Goal: Find specific page/section: Find specific page/section

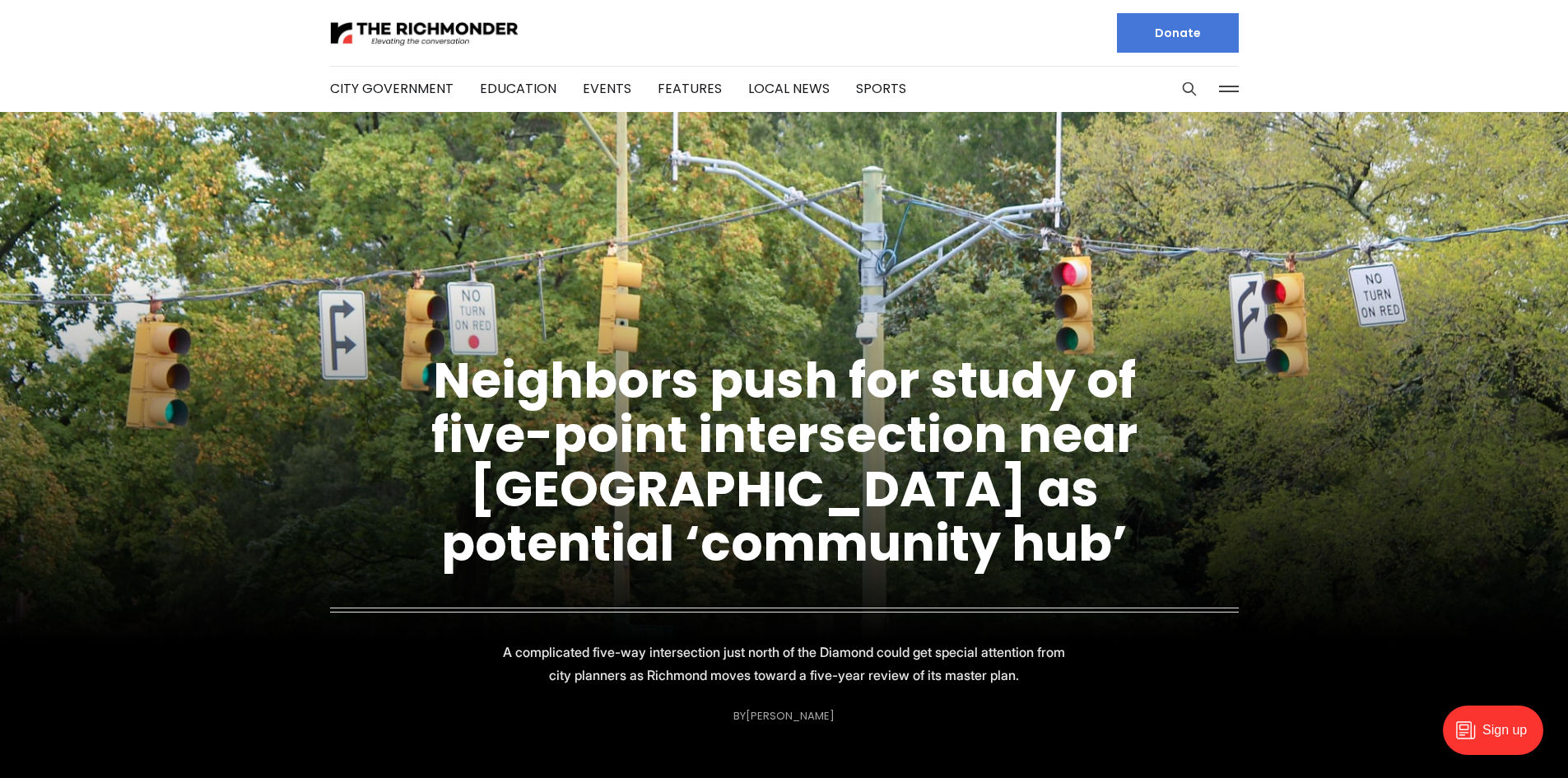
click at [1205, 89] on div at bounding box center [1208, 88] width 62 height 46
click at [1212, 91] on div at bounding box center [1208, 88] width 62 height 46
click at [1216, 91] on button at bounding box center [1229, 89] width 25 height 25
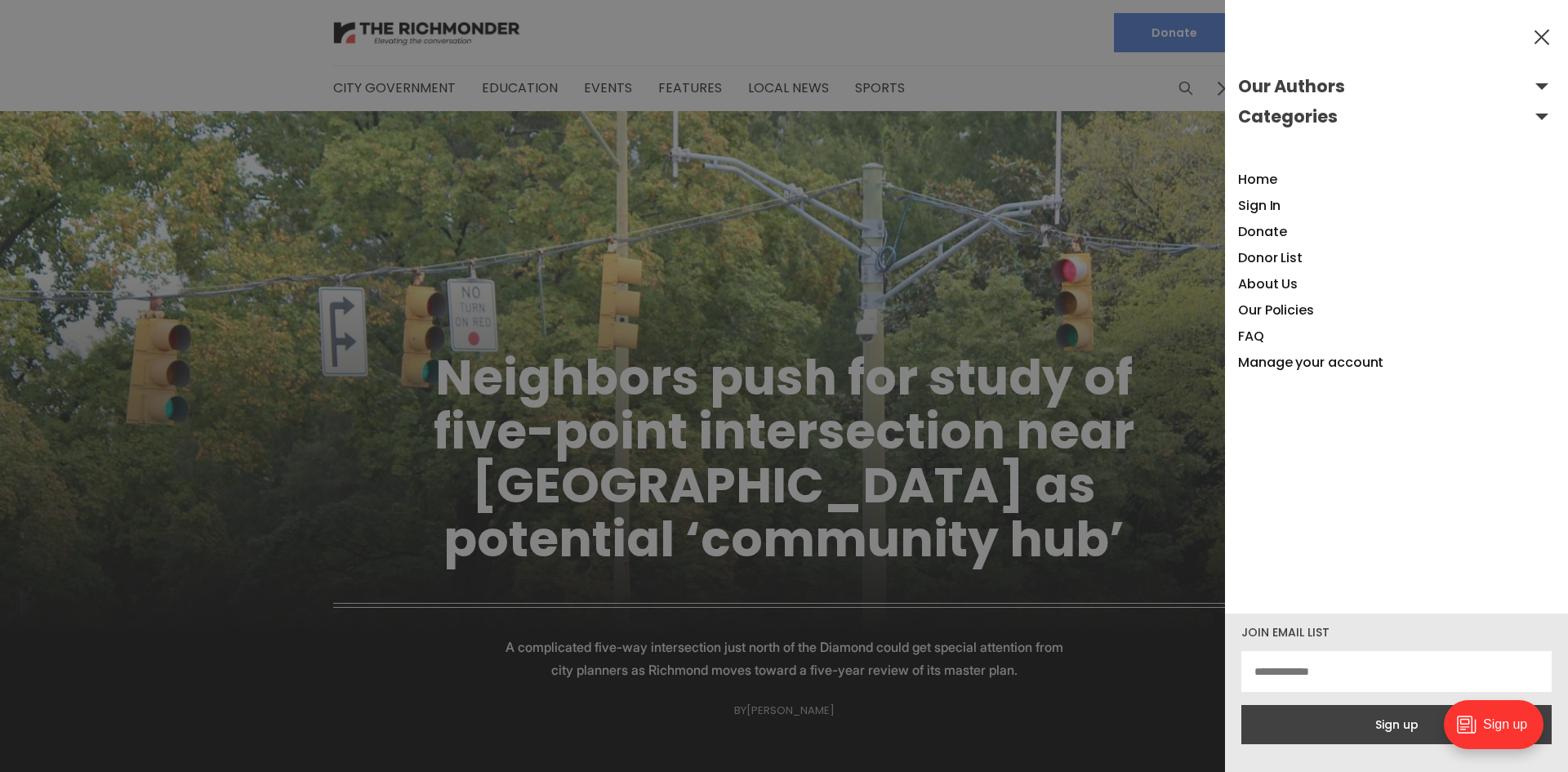
click at [1525, 97] on button "Our Authors" at bounding box center [1396, 87] width 317 height 26
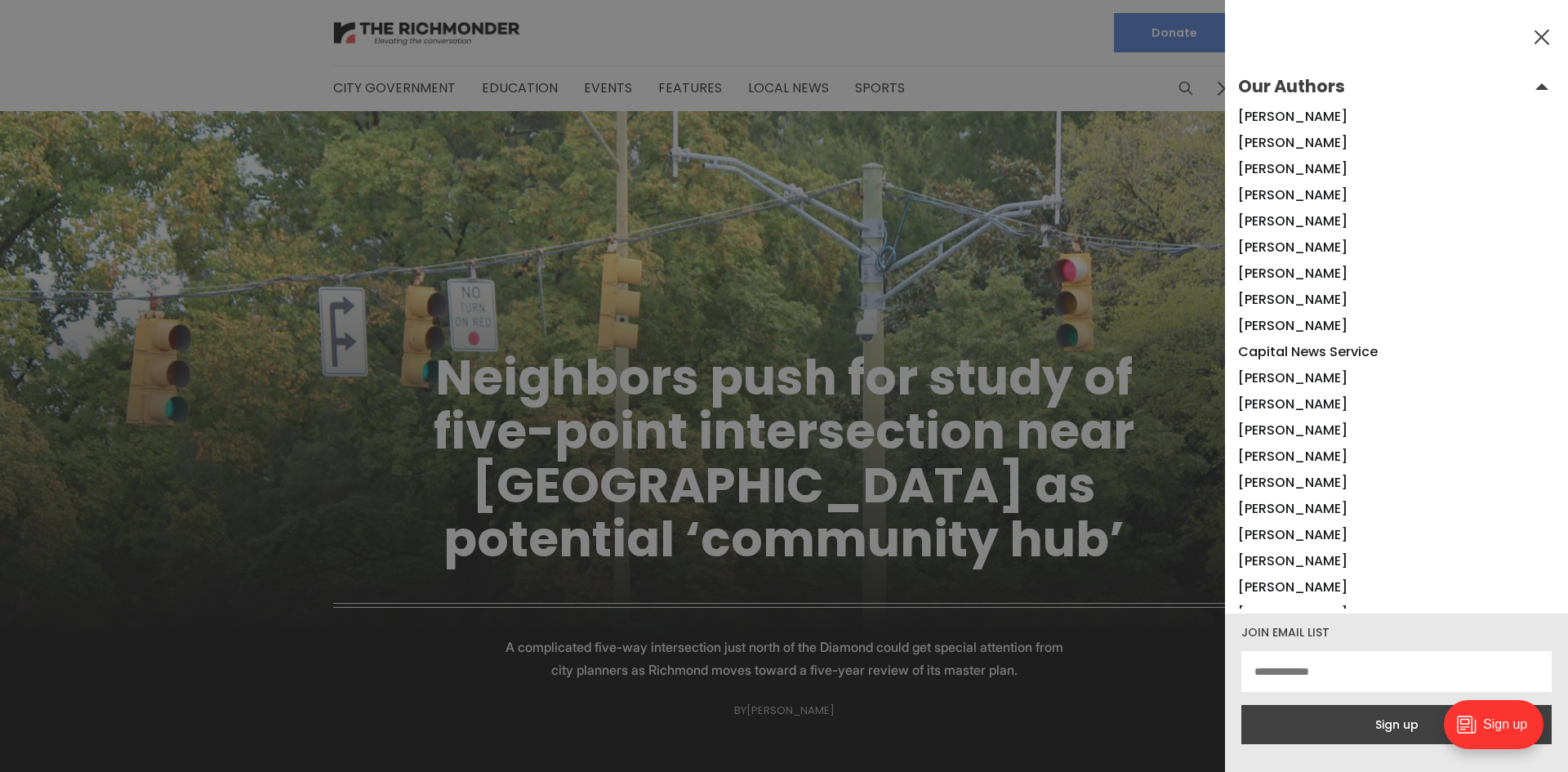
click at [1525, 88] on button "Our Authors" at bounding box center [1396, 87] width 317 height 26
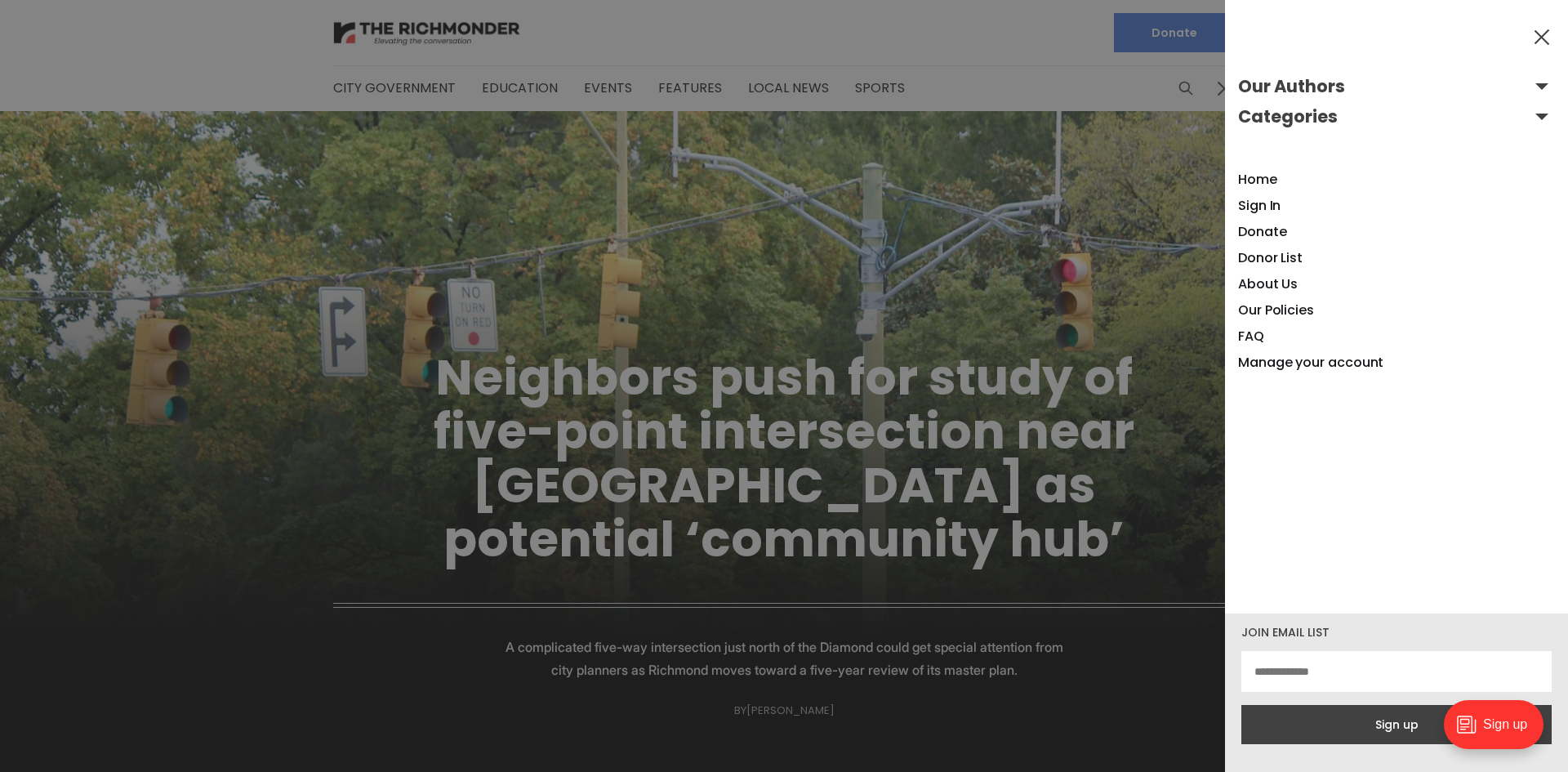
click at [1529, 122] on button "Categories" at bounding box center [1396, 117] width 317 height 26
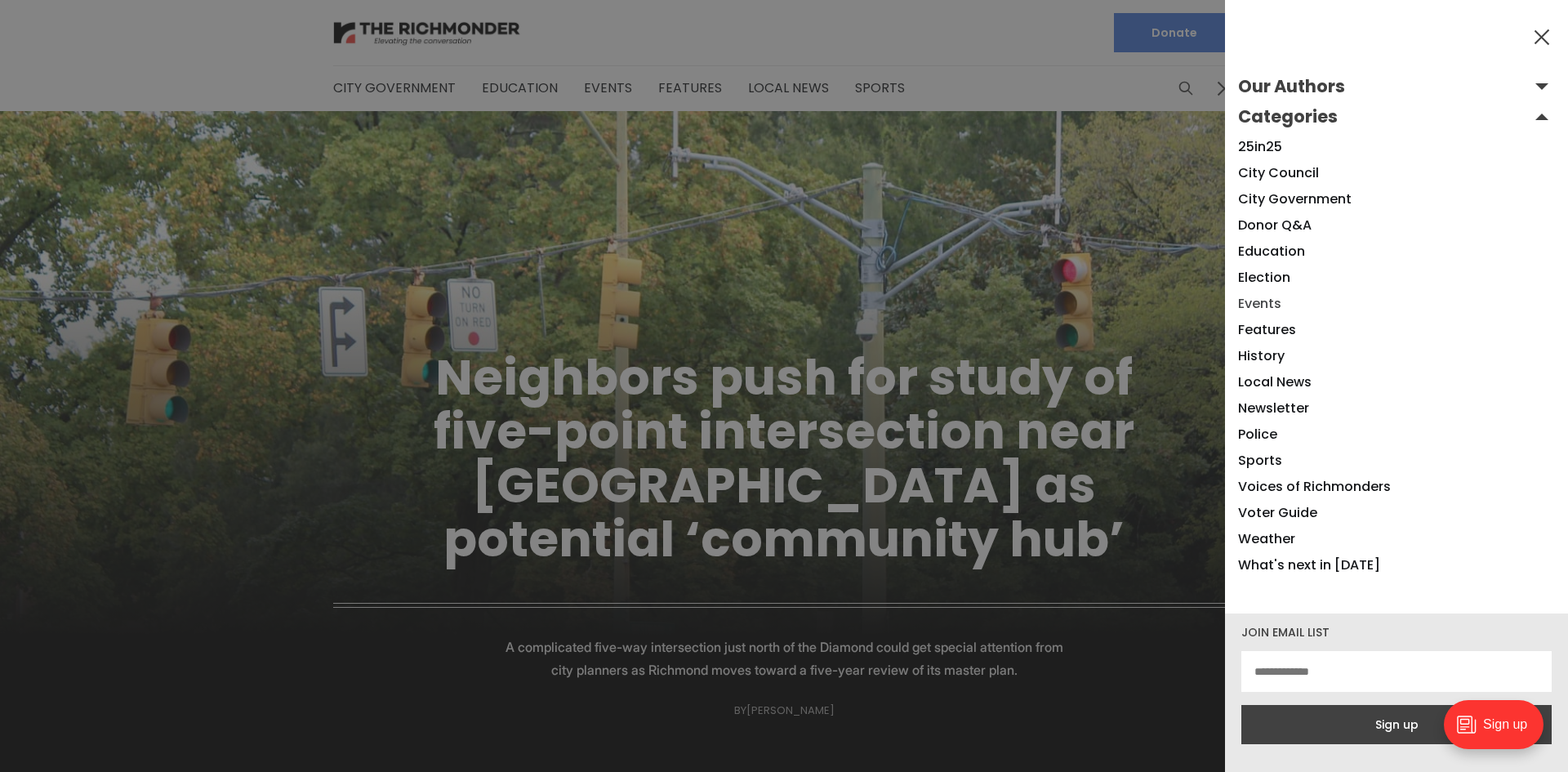
click at [1268, 298] on link "Events" at bounding box center [1259, 303] width 43 height 19
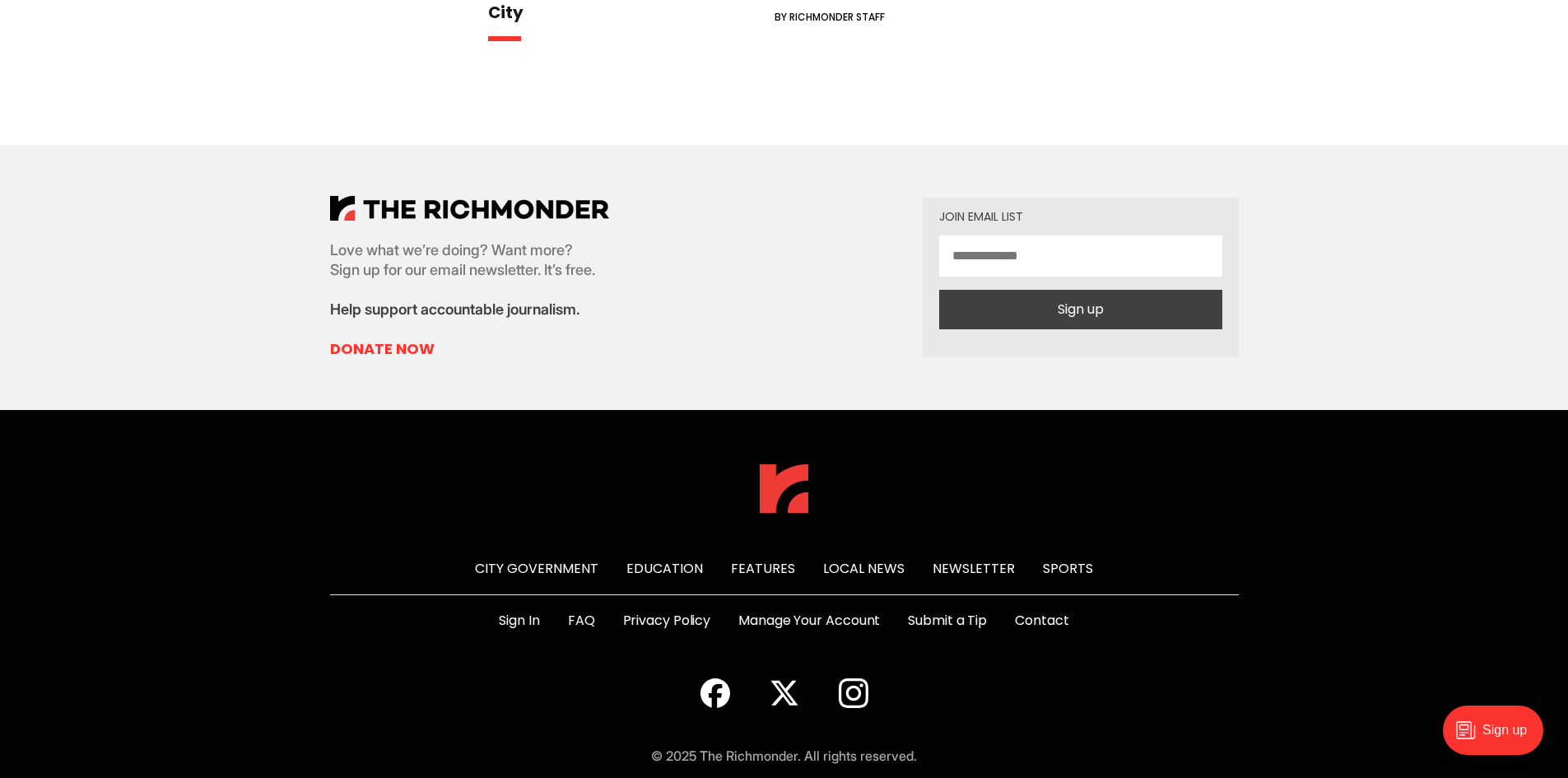
scroll to position [1137, 0]
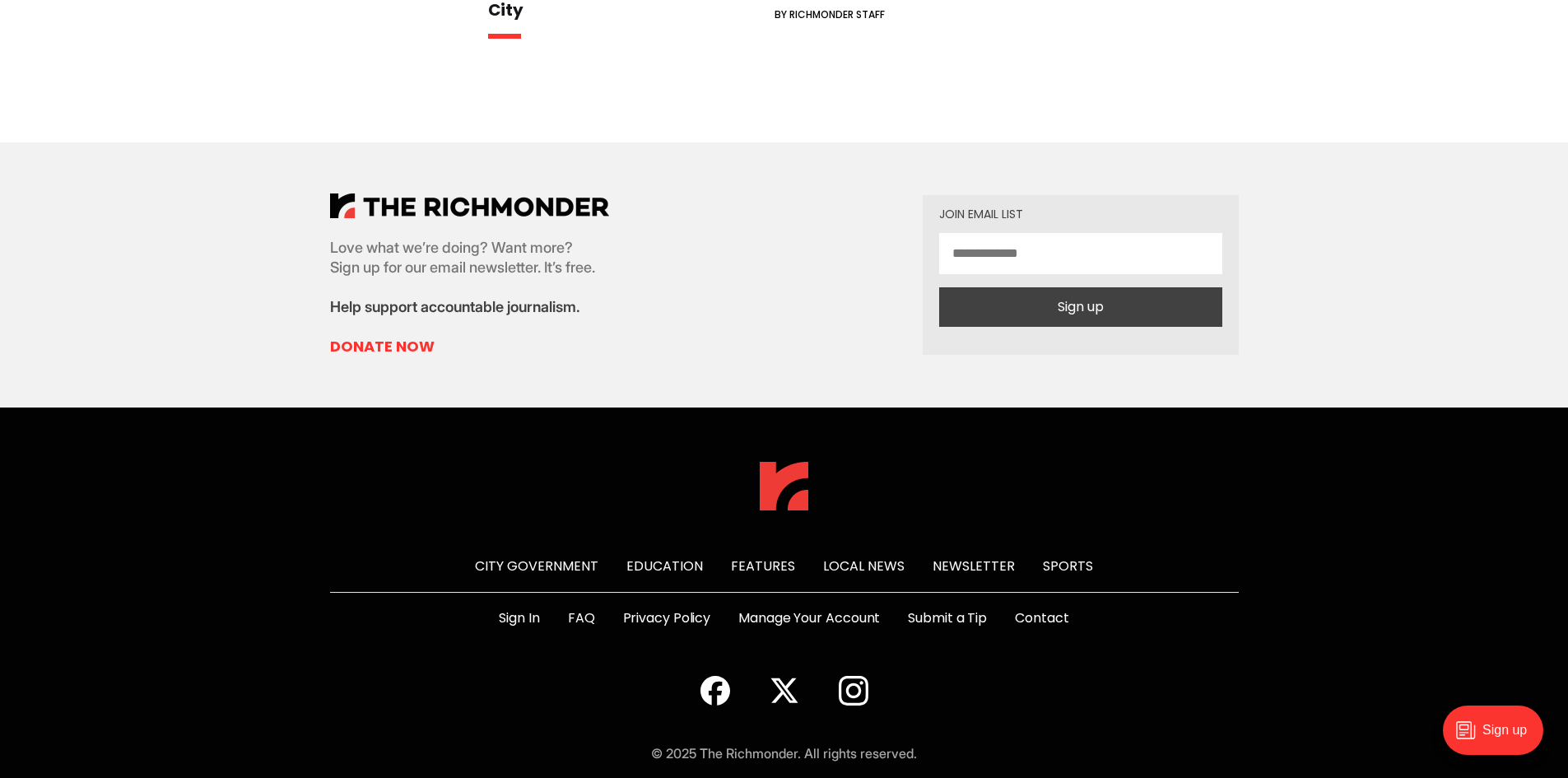
click at [964, 608] on link "Submit a Tip" at bounding box center [947, 618] width 79 height 20
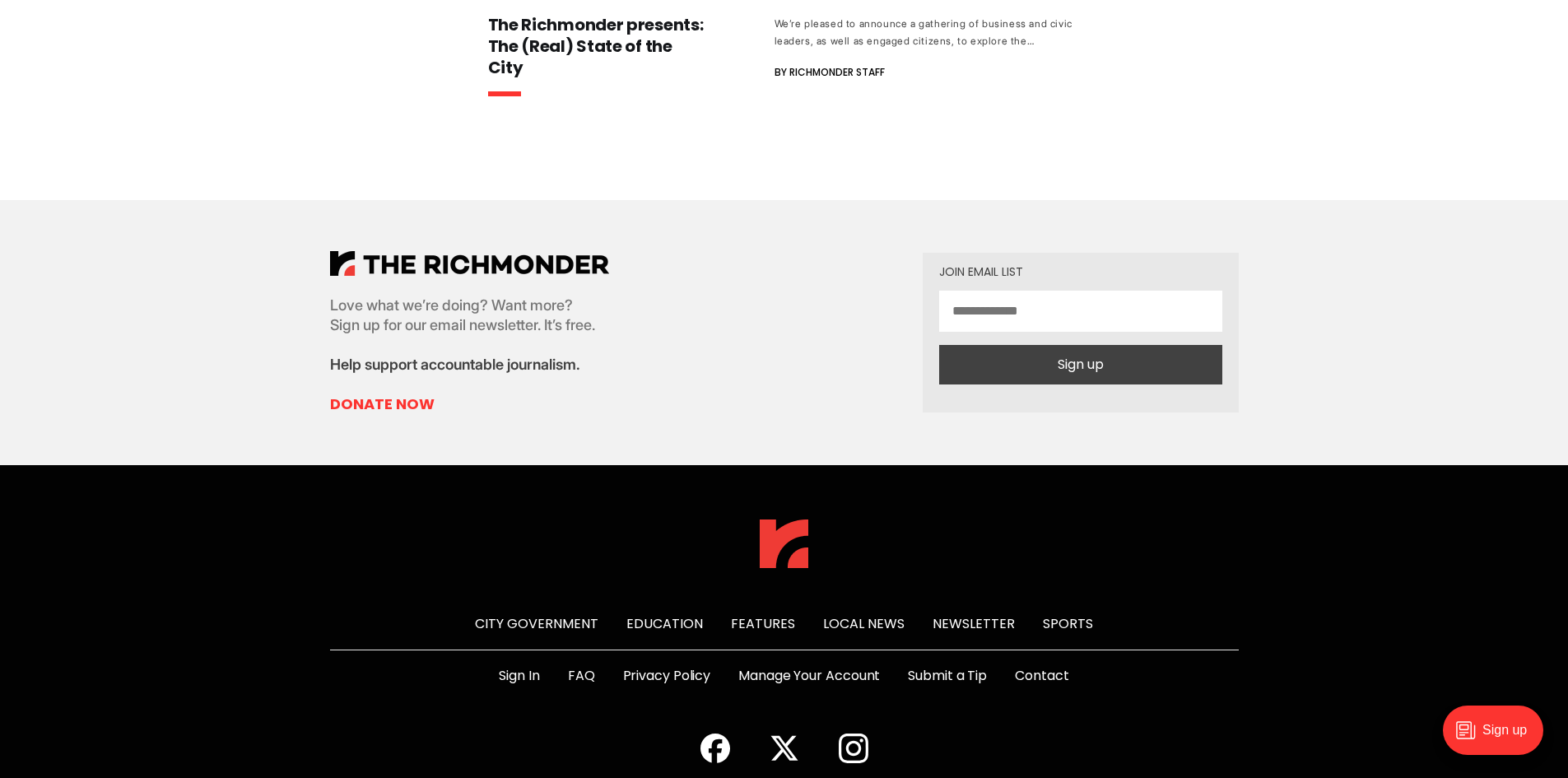
scroll to position [1055, 0]
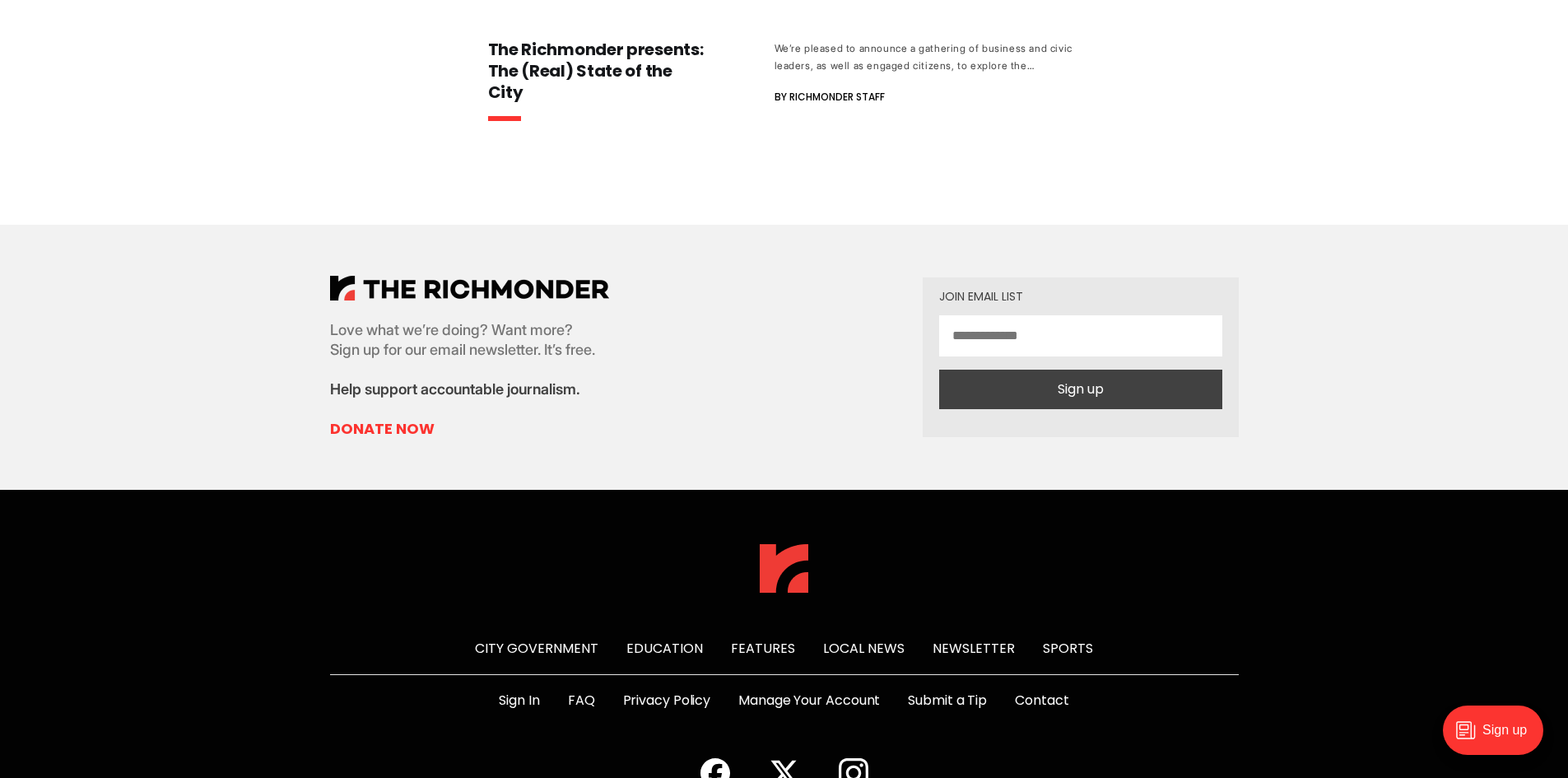
click at [958, 691] on link "Submit a Tip" at bounding box center [947, 701] width 79 height 20
